Goal: Book appointment/travel/reservation

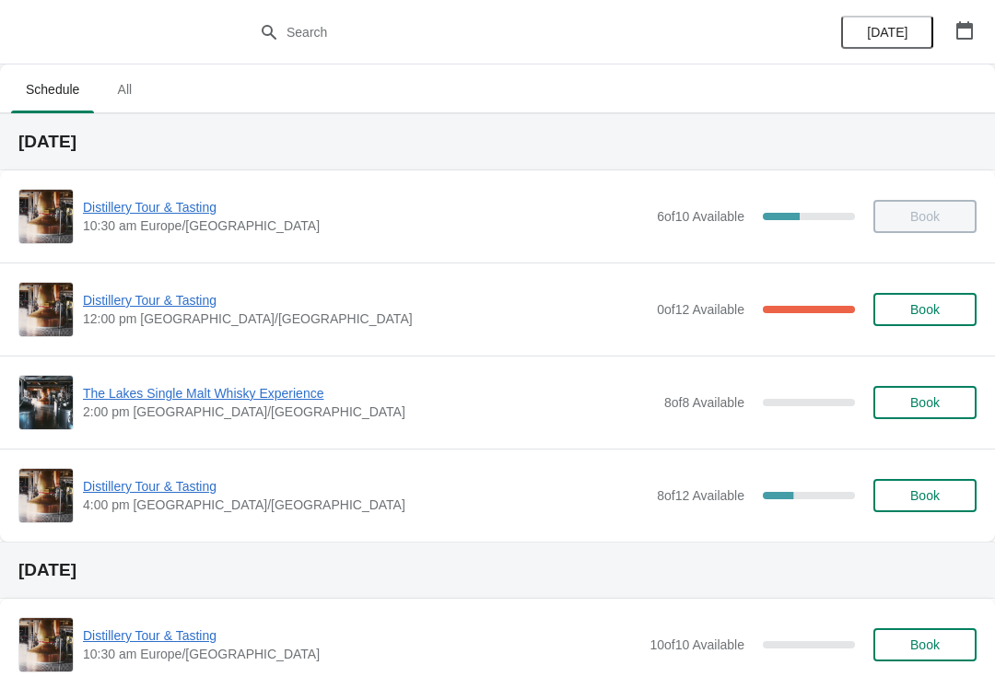
click at [146, 308] on span "Distillery Tour & Tasting" at bounding box center [365, 300] width 565 height 18
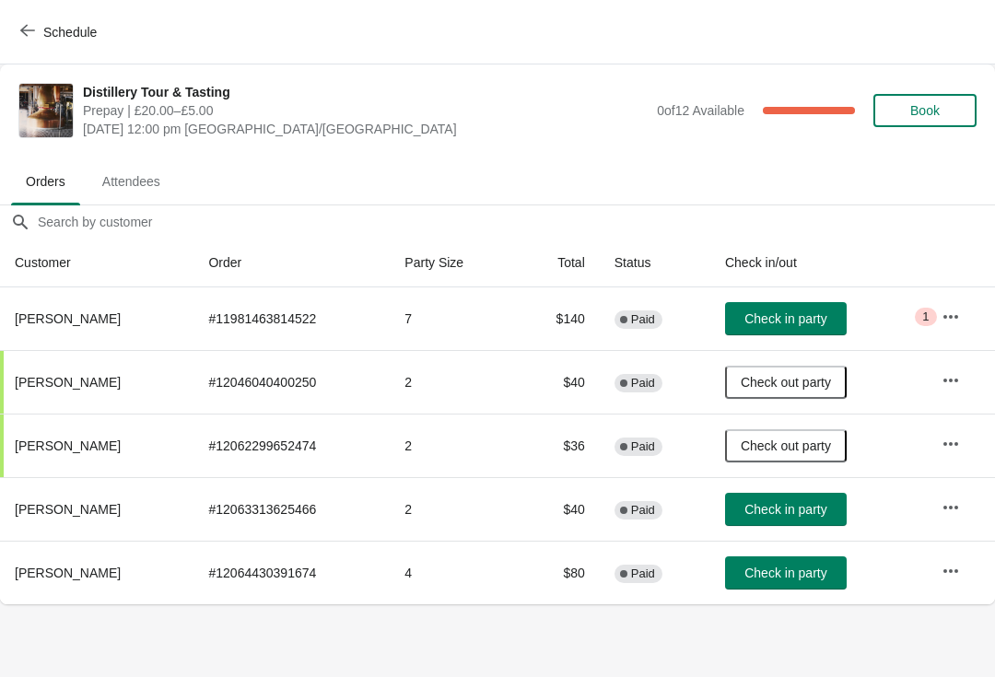
click at [799, 308] on button "Check in party" at bounding box center [786, 318] width 122 height 33
click at [805, 565] on span "Check in party" at bounding box center [785, 572] width 82 height 15
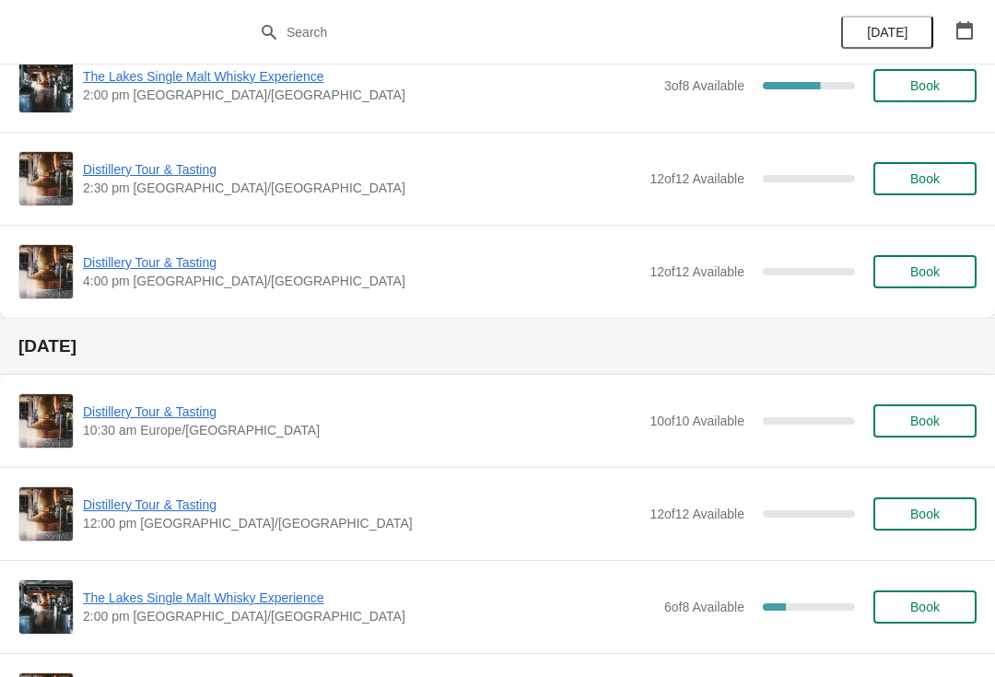
scroll to position [3591, 0]
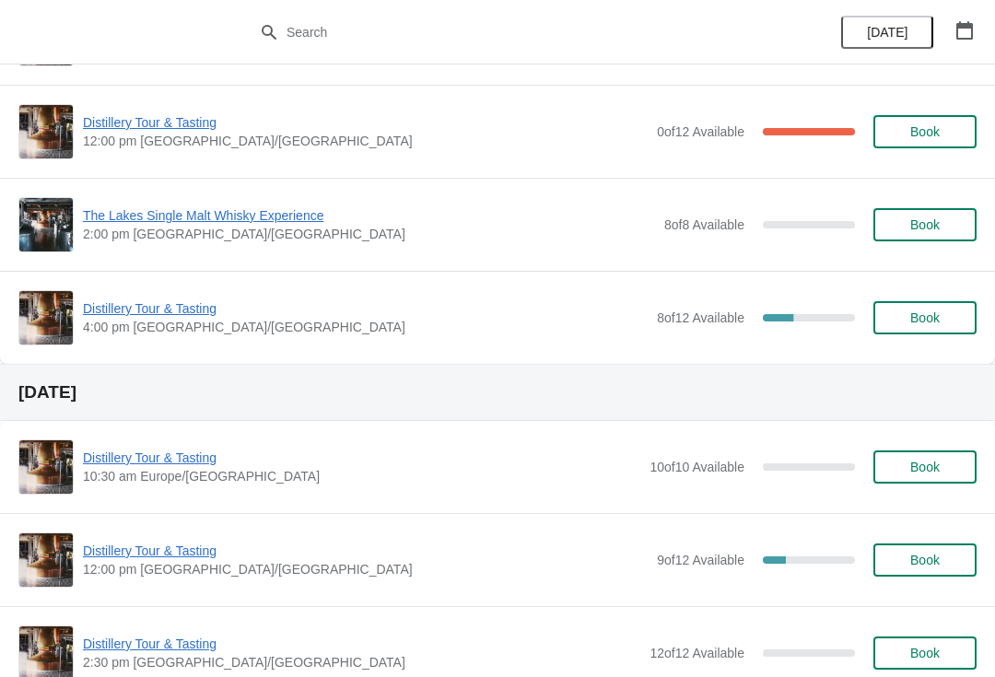
scroll to position [185, 0]
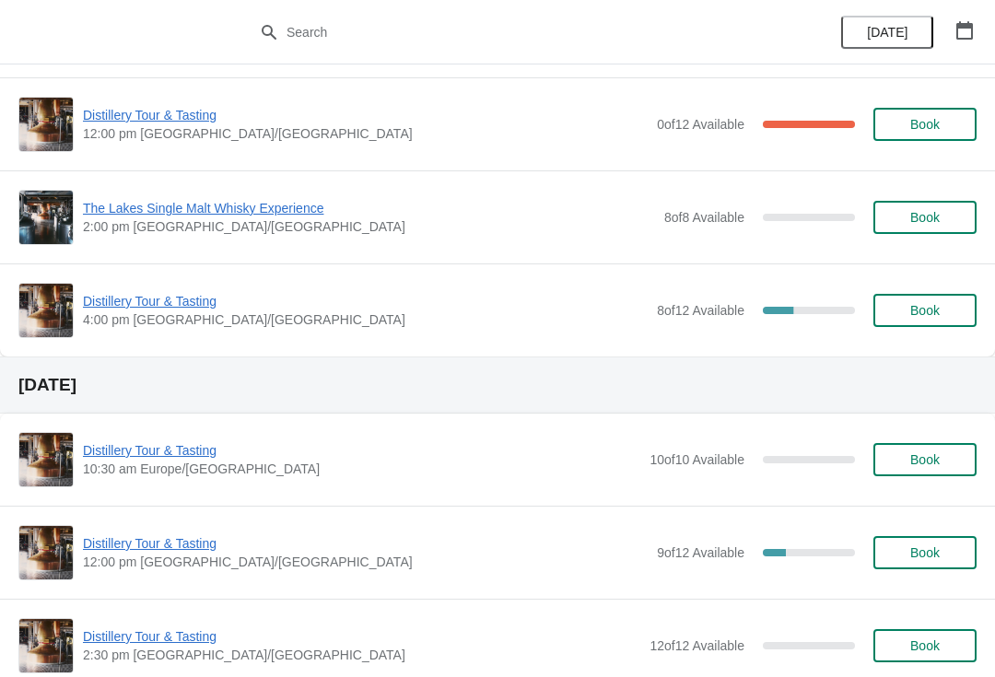
click at [127, 453] on span "Distillery Tour & Tasting" at bounding box center [361, 450] width 557 height 18
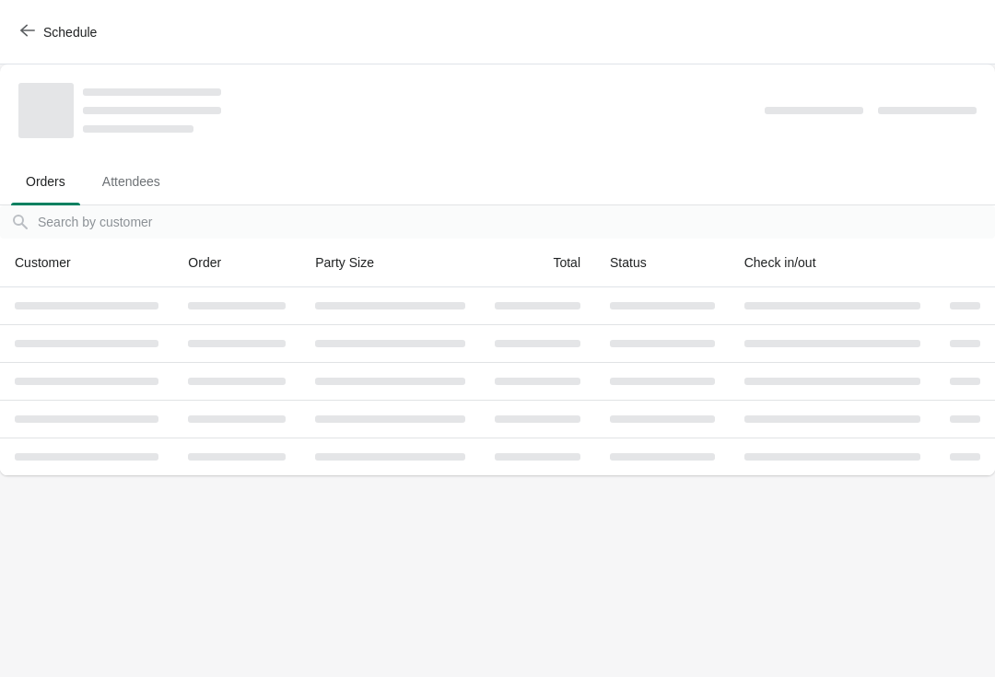
scroll to position [0, 0]
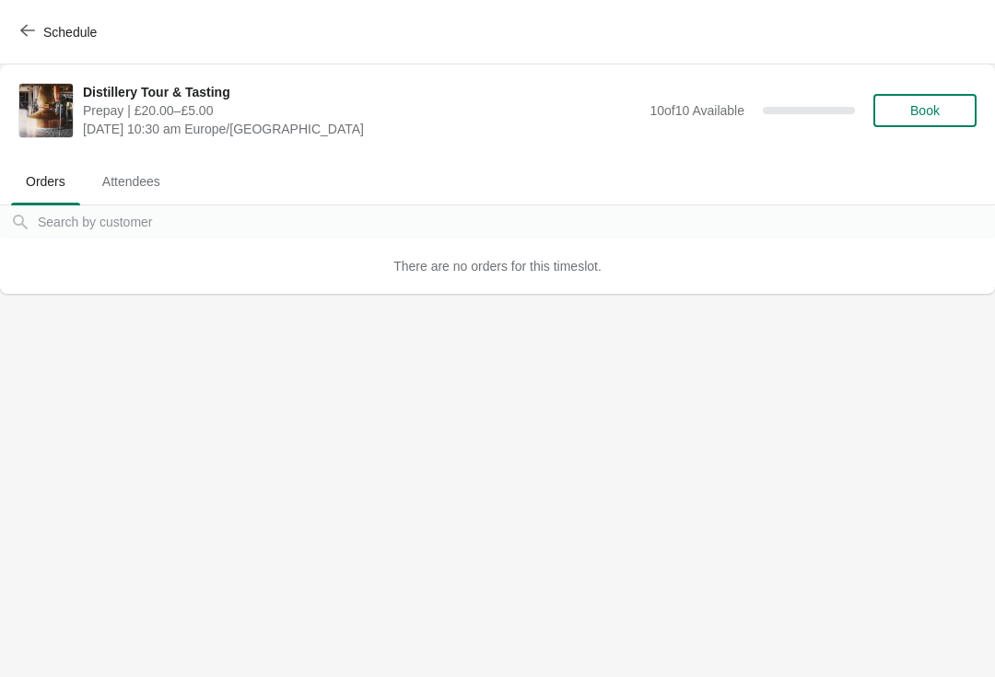
click at [937, 119] on button "Book" at bounding box center [924, 110] width 103 height 33
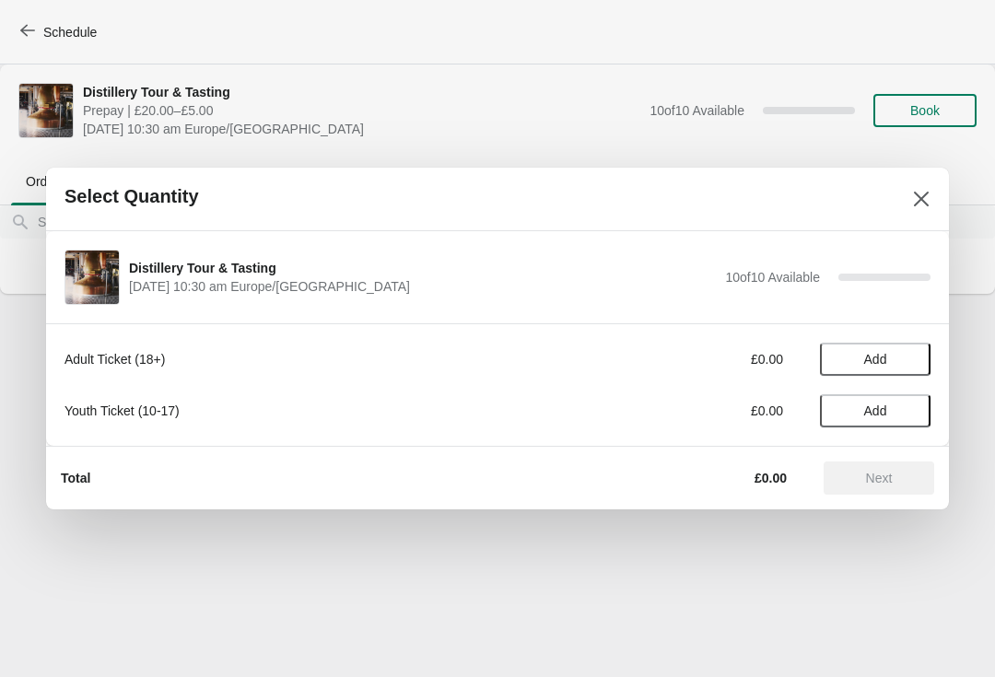
click at [896, 361] on span "Add" at bounding box center [874, 359] width 77 height 15
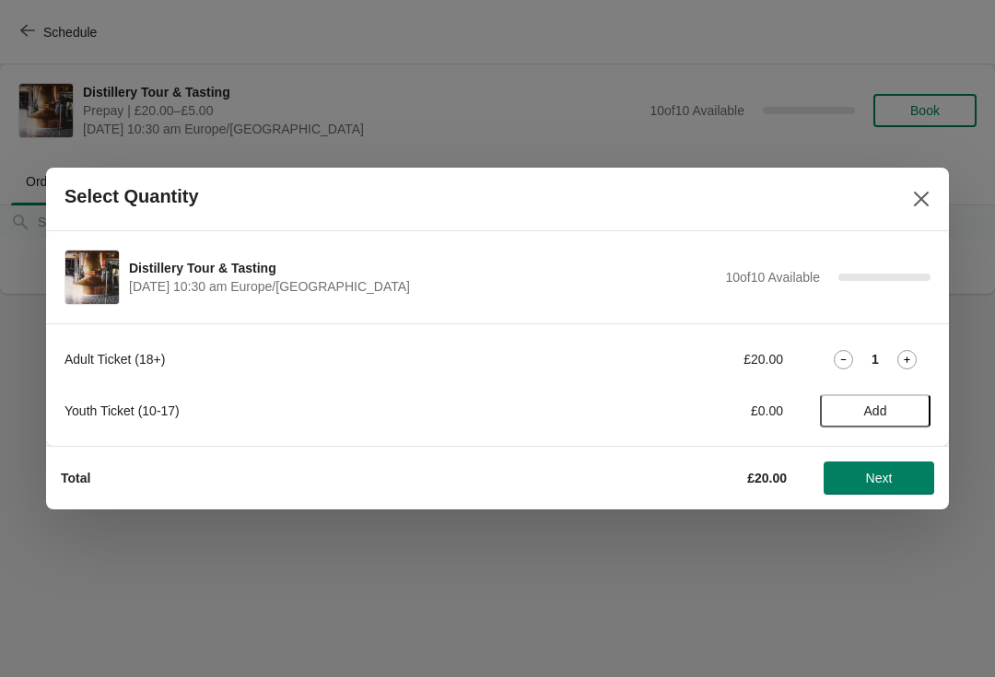
click at [917, 351] on div "1" at bounding box center [875, 359] width 111 height 19
click at [908, 356] on icon at bounding box center [906, 359] width 19 height 19
click at [869, 488] on button "Next" at bounding box center [878, 477] width 111 height 33
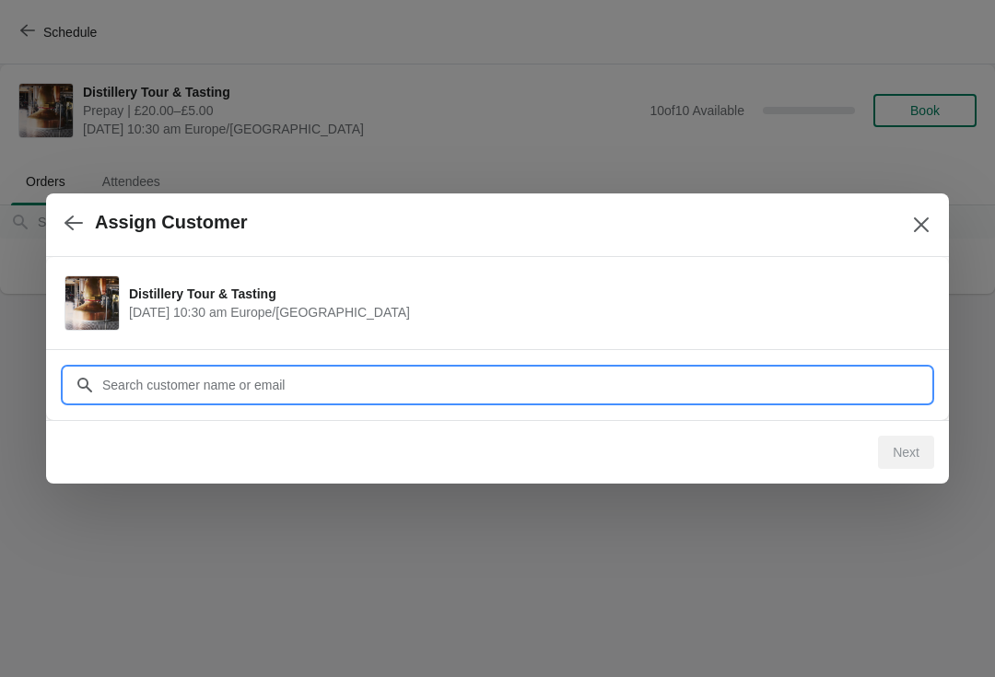
click at [410, 379] on input "Customer" at bounding box center [515, 384] width 829 height 33
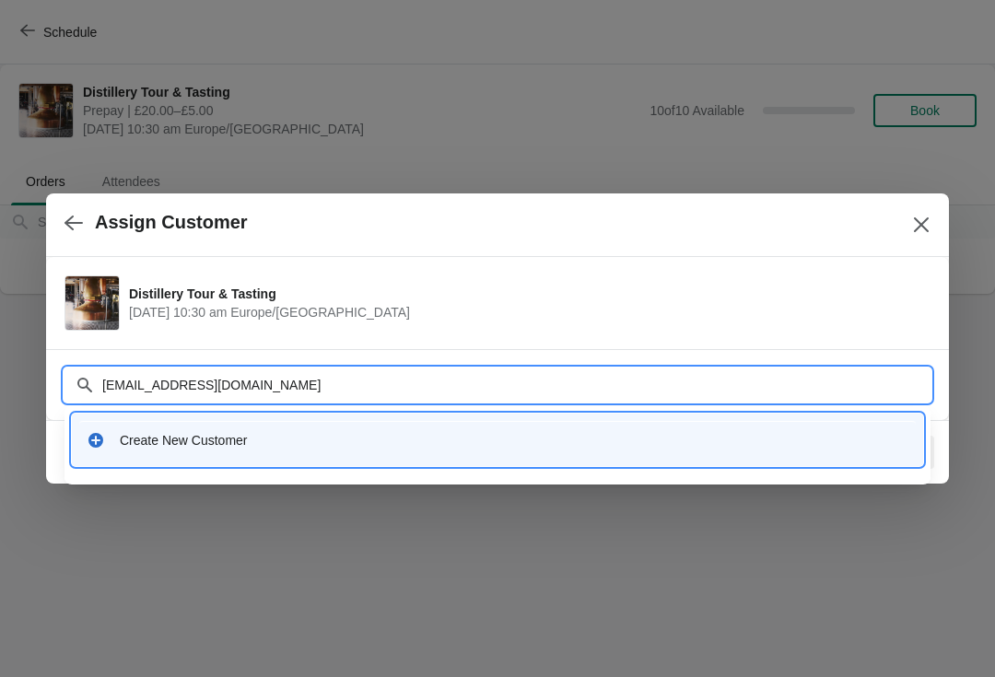
type input "Simonkemp22@gmail.com"
click at [176, 444] on div "Create New Customer" at bounding box center [514, 440] width 788 height 18
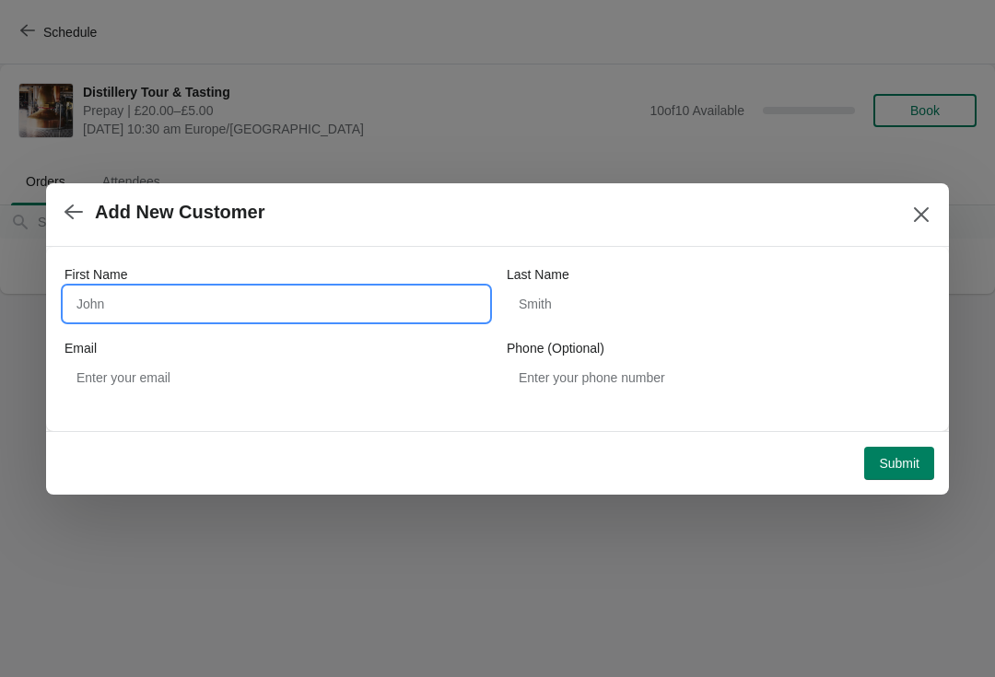
click at [318, 304] on input "First Name" at bounding box center [276, 303] width 424 height 33
type input "Simon"
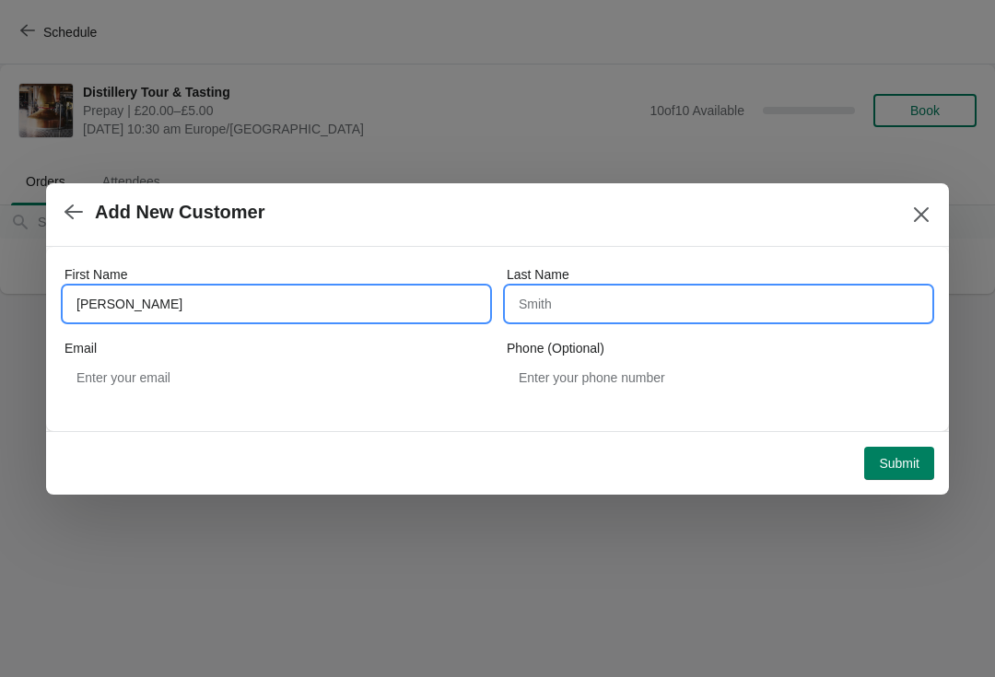
click at [682, 306] on input "Last Name" at bounding box center [719, 303] width 424 height 33
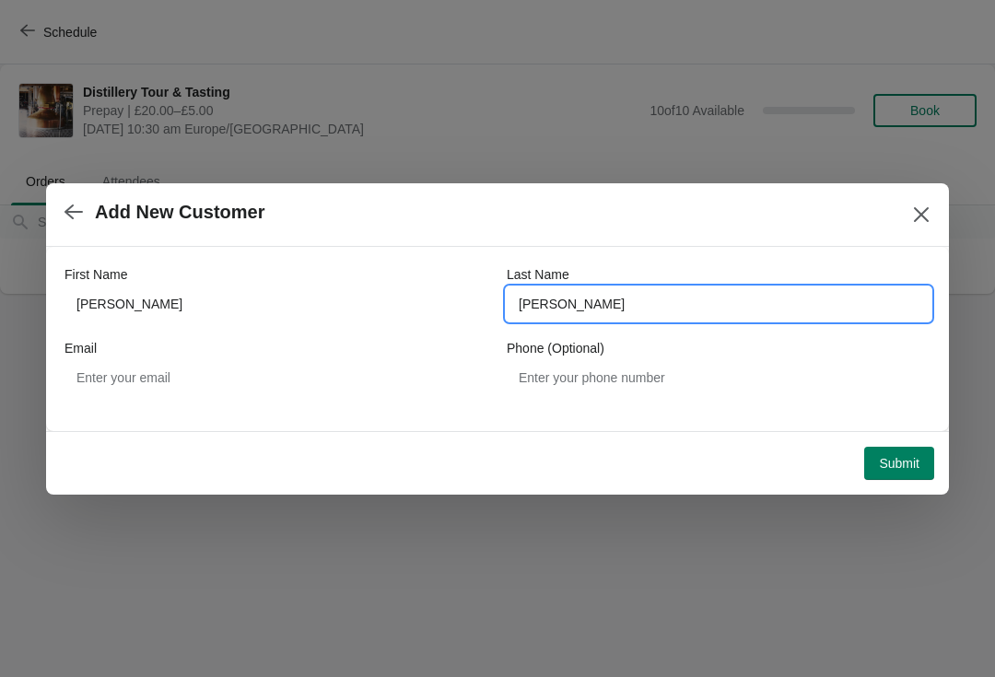
type input "Kemp"
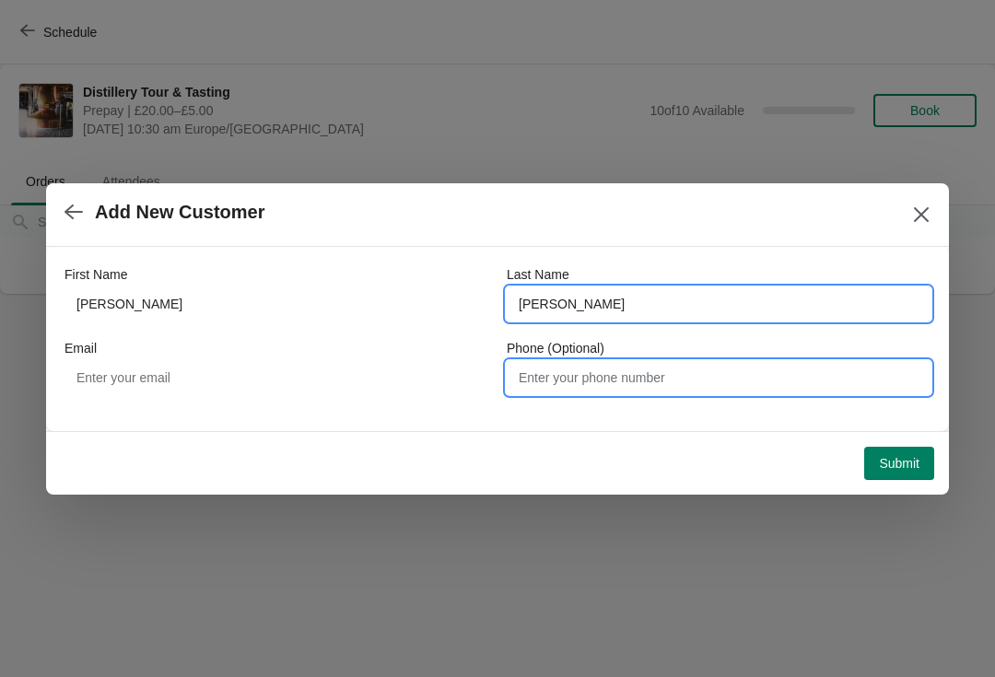
click at [687, 375] on input "Phone (Optional)" at bounding box center [719, 377] width 424 height 33
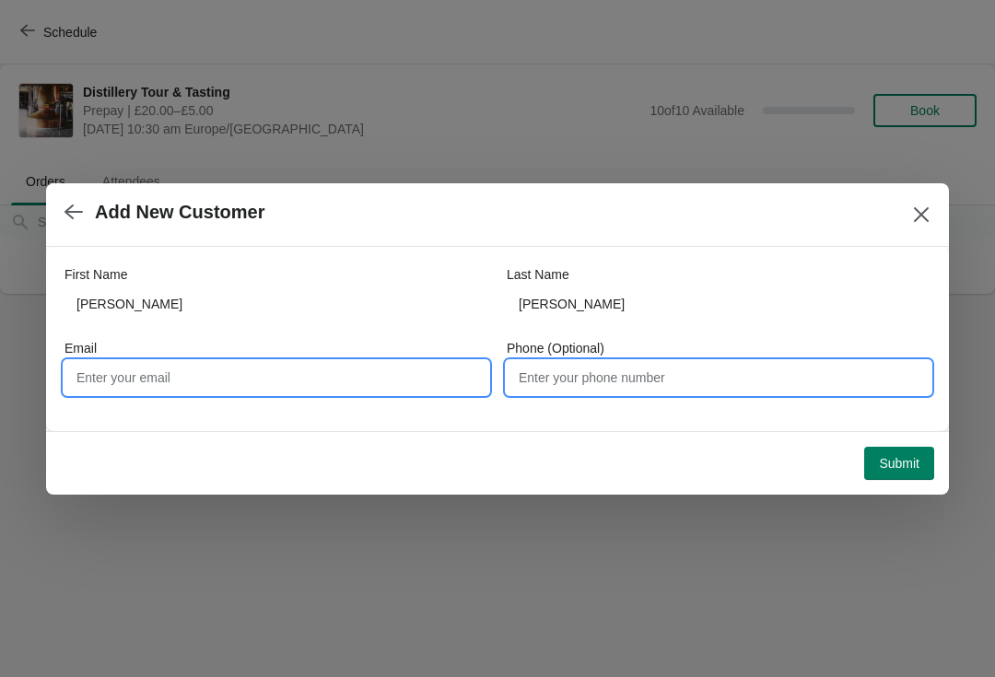
click at [344, 379] on input "Email" at bounding box center [276, 377] width 424 height 33
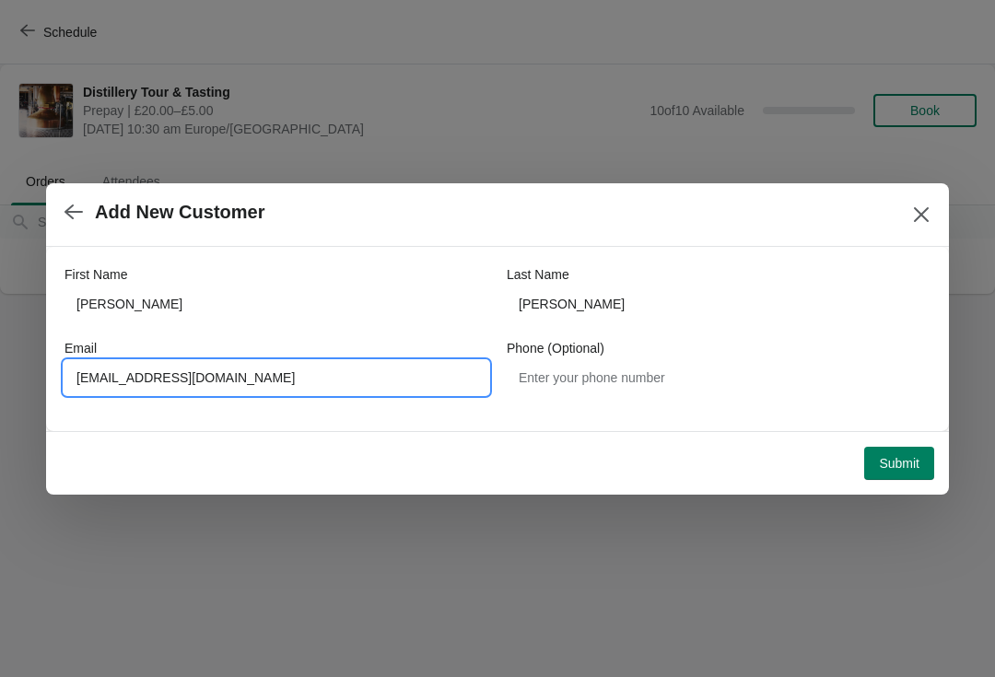
type input "Simonkemp22@gmail.com"
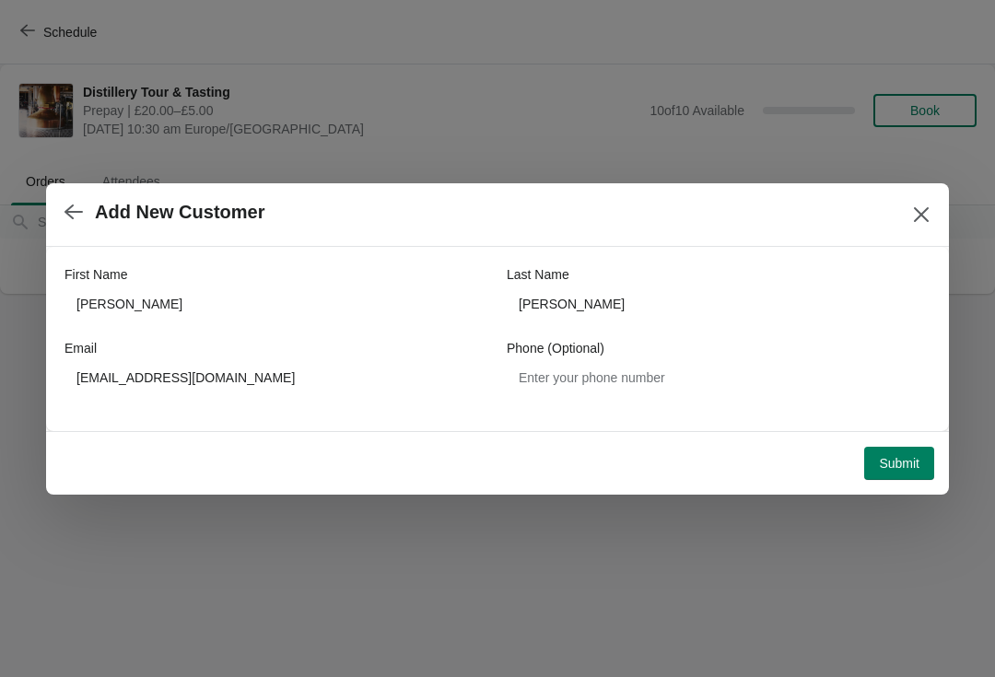
click at [899, 473] on button "Submit" at bounding box center [899, 463] width 70 height 33
